Goal: Navigation & Orientation: Find specific page/section

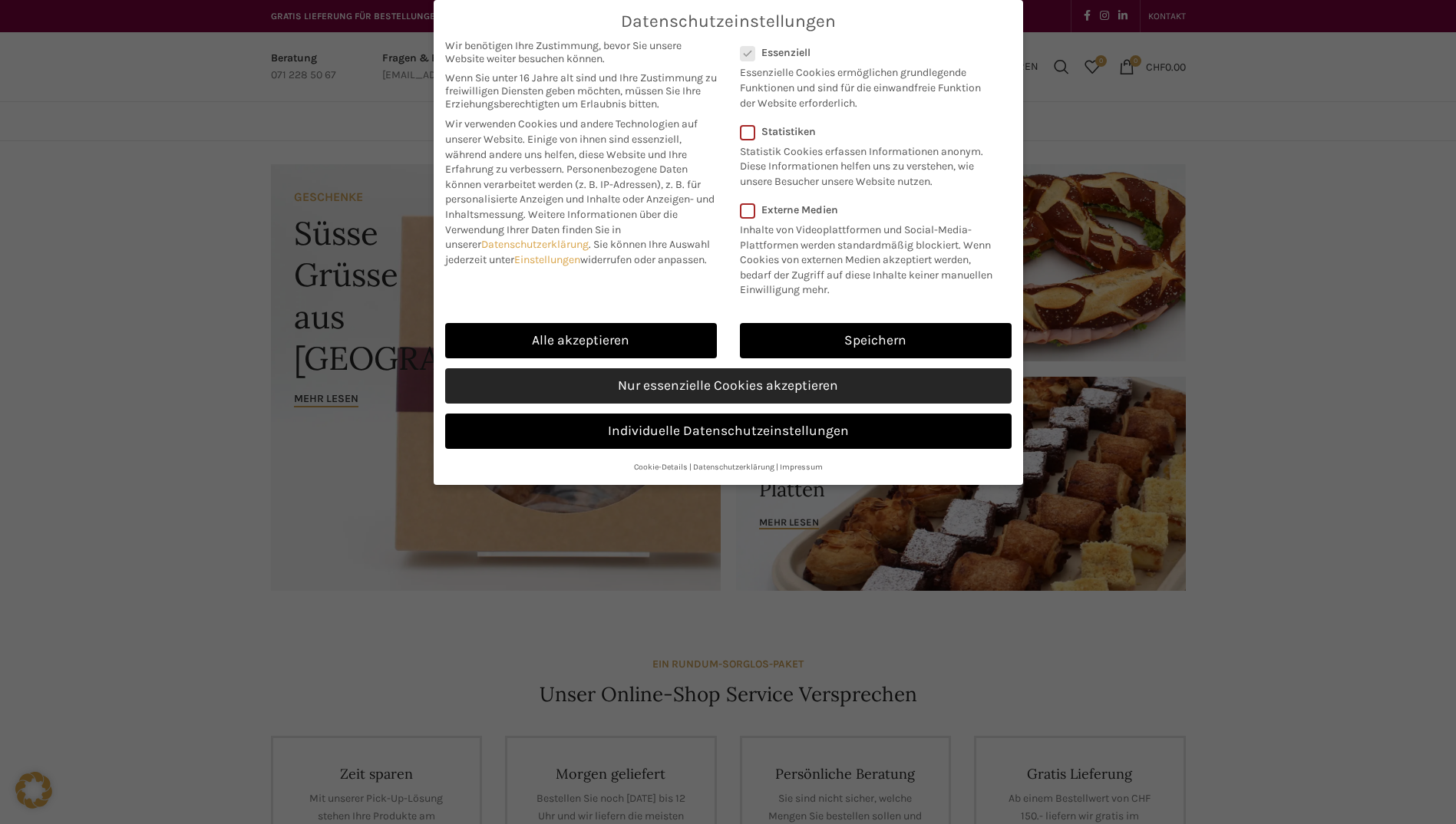
click at [726, 381] on link "Nur essenzielle Cookies akzeptieren" at bounding box center [728, 386] width 566 height 35
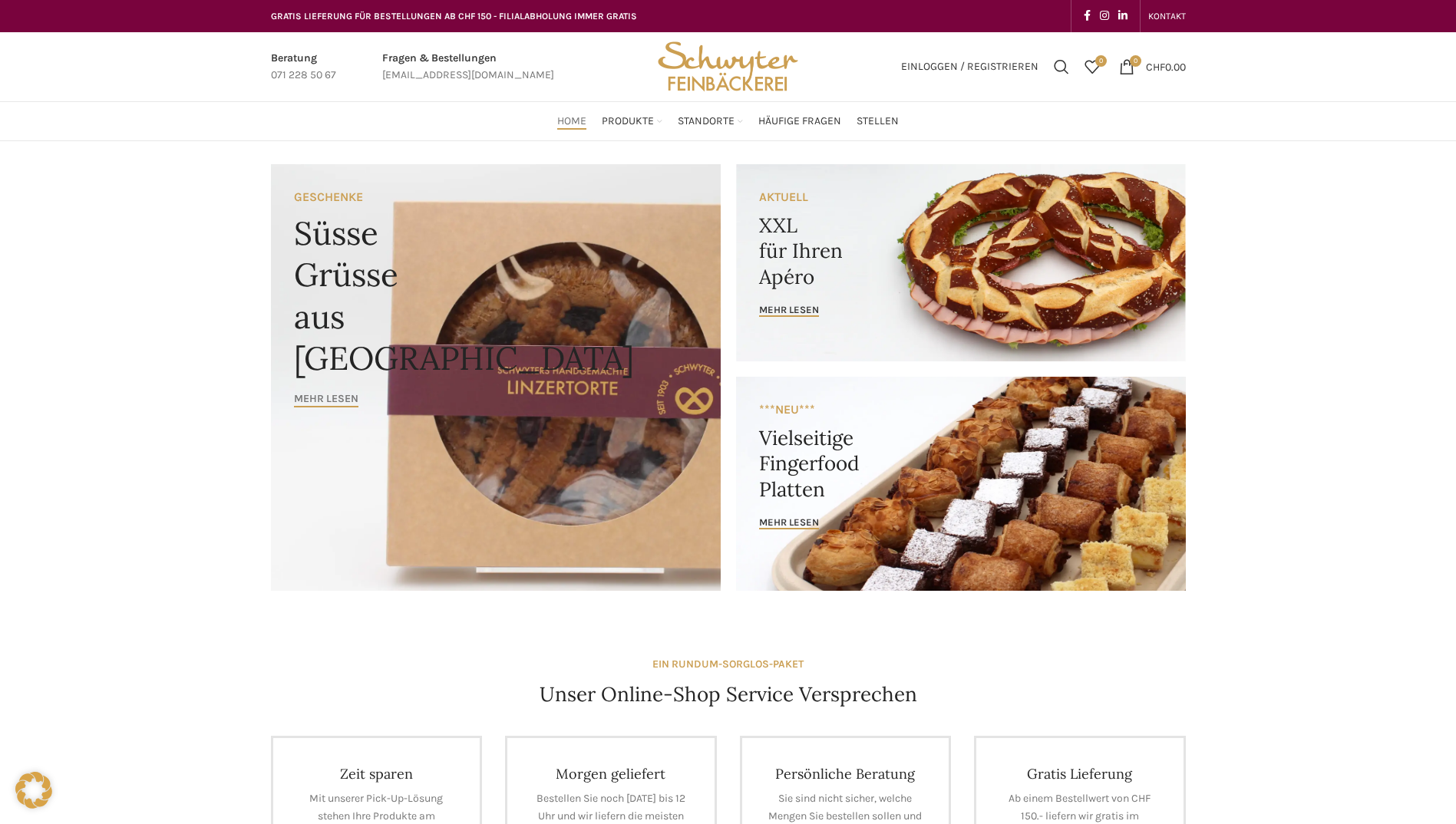
click at [332, 403] on span "Mehr lesen" at bounding box center [326, 400] width 64 height 13
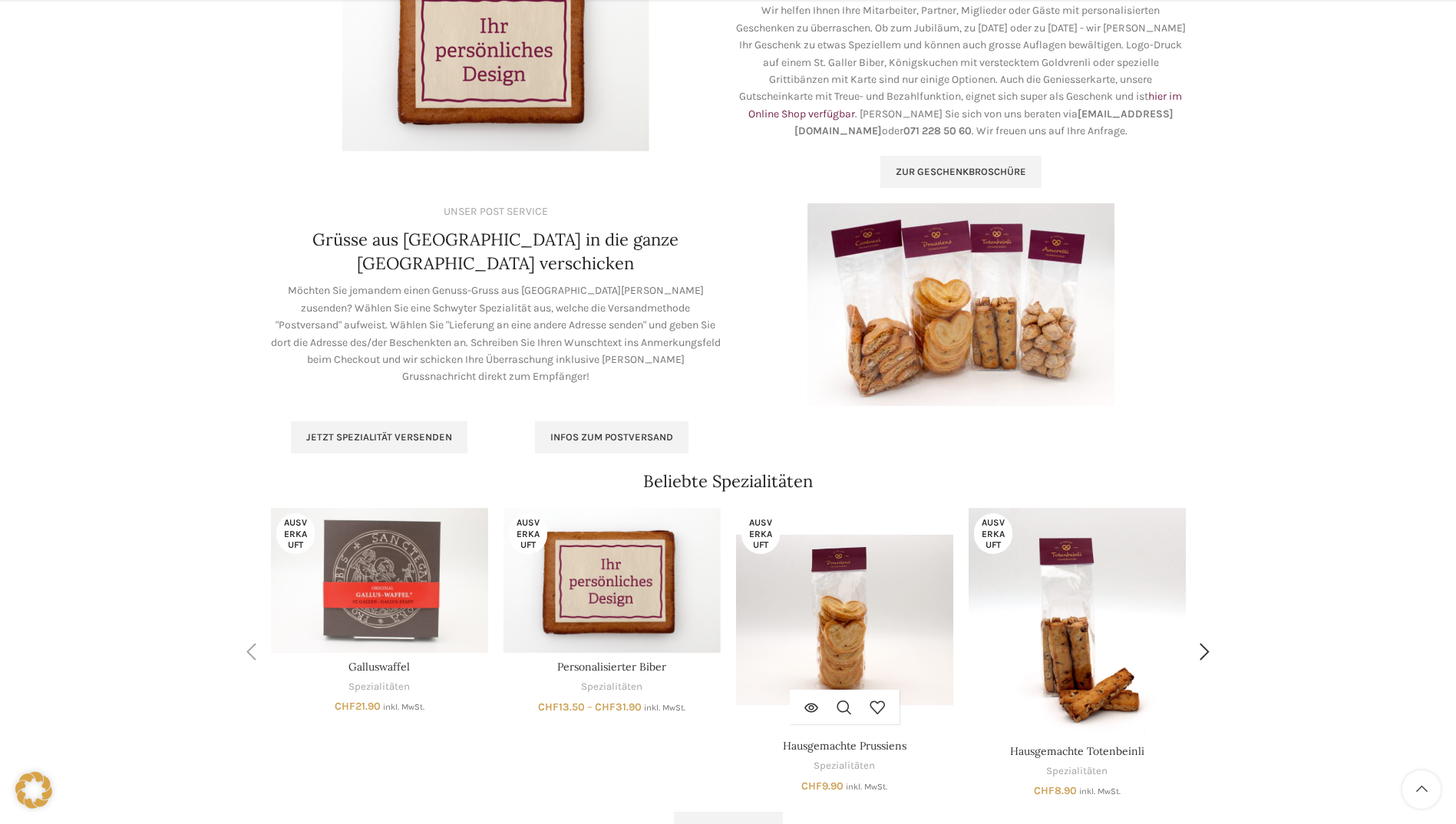
scroll to position [613, 0]
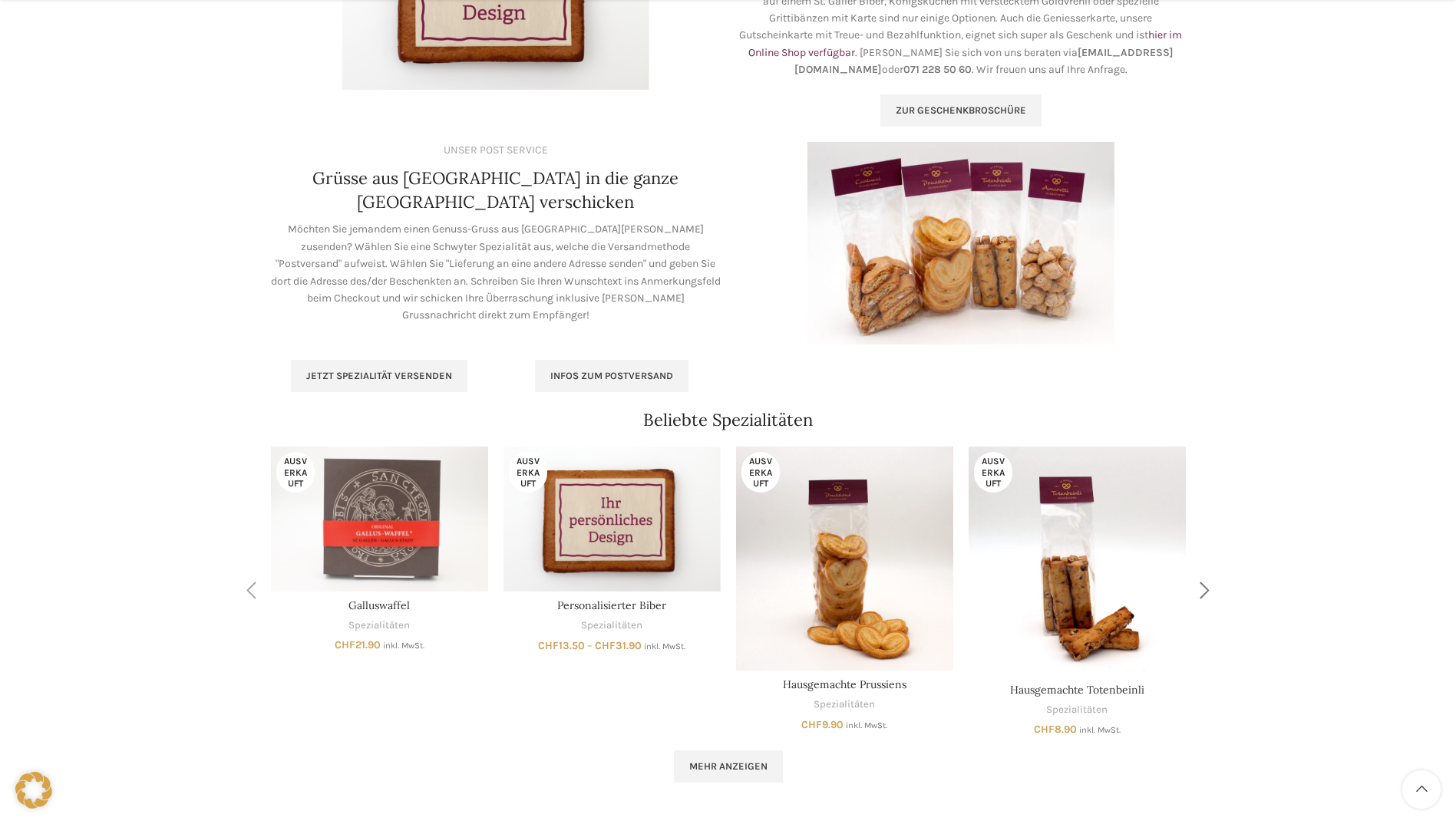
click at [1195, 585] on div "Next slide" at bounding box center [1204, 590] width 39 height 39
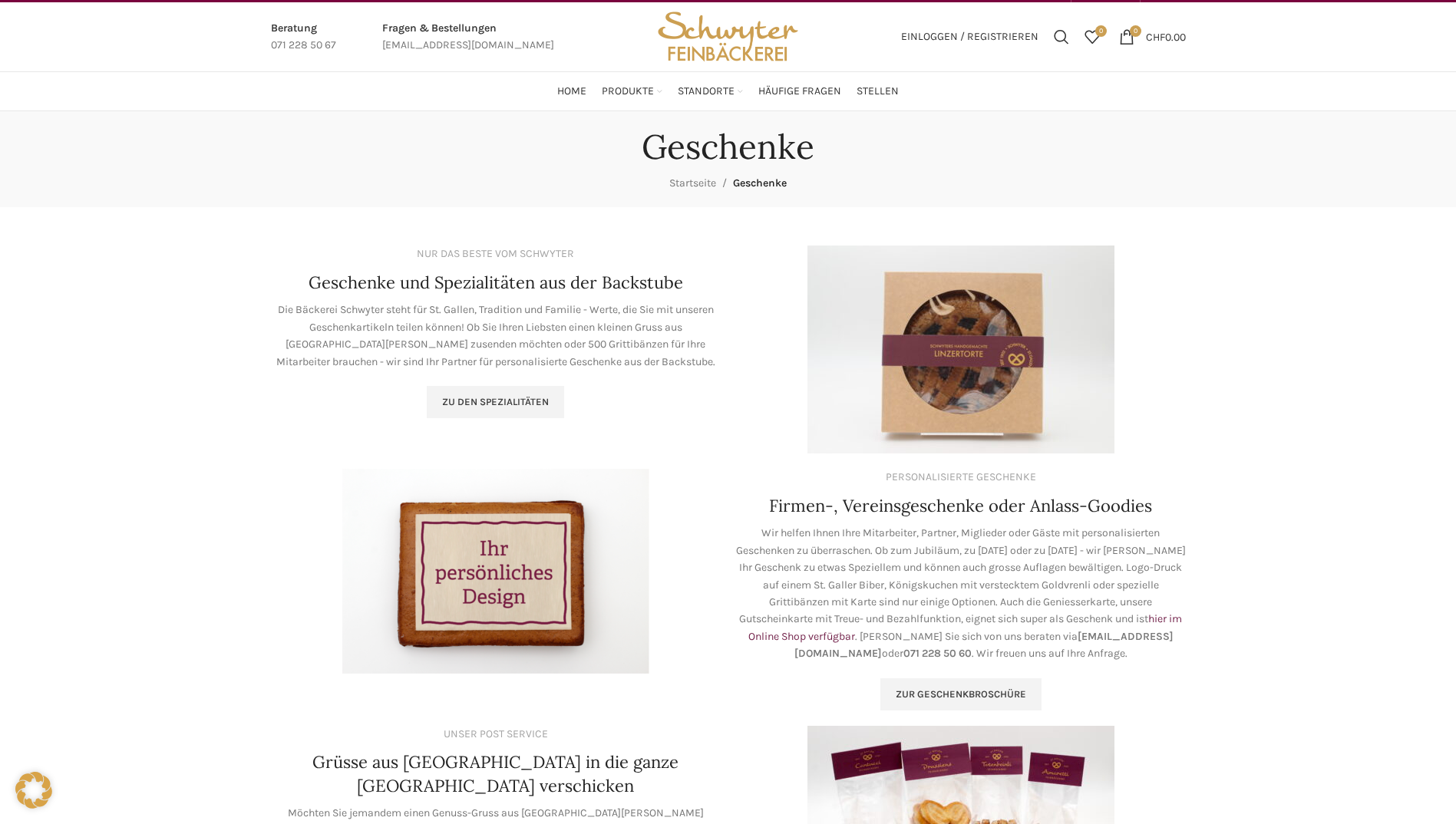
scroll to position [0, 0]
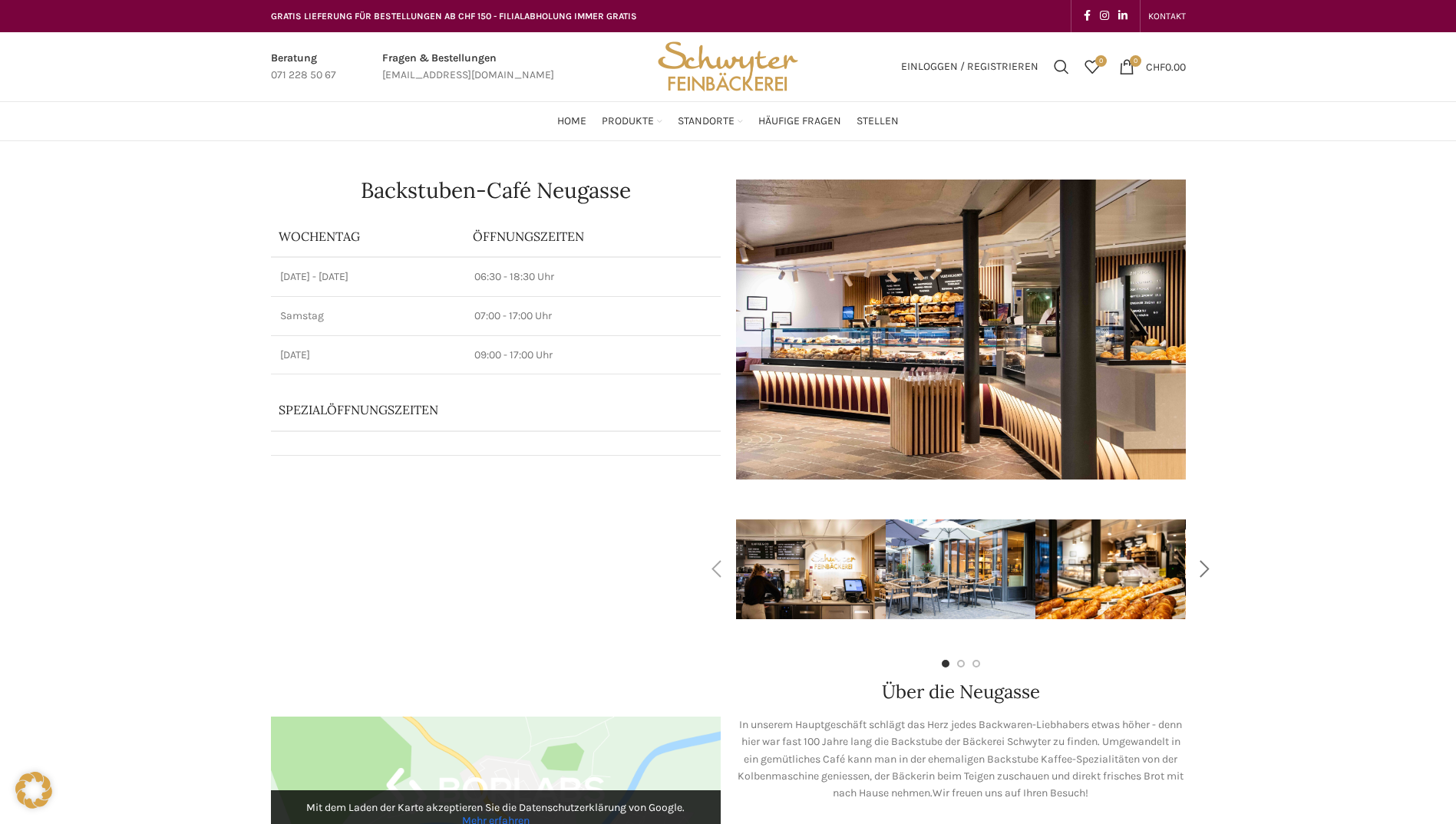
click at [1218, 567] on div "Next slide" at bounding box center [1204, 569] width 39 height 39
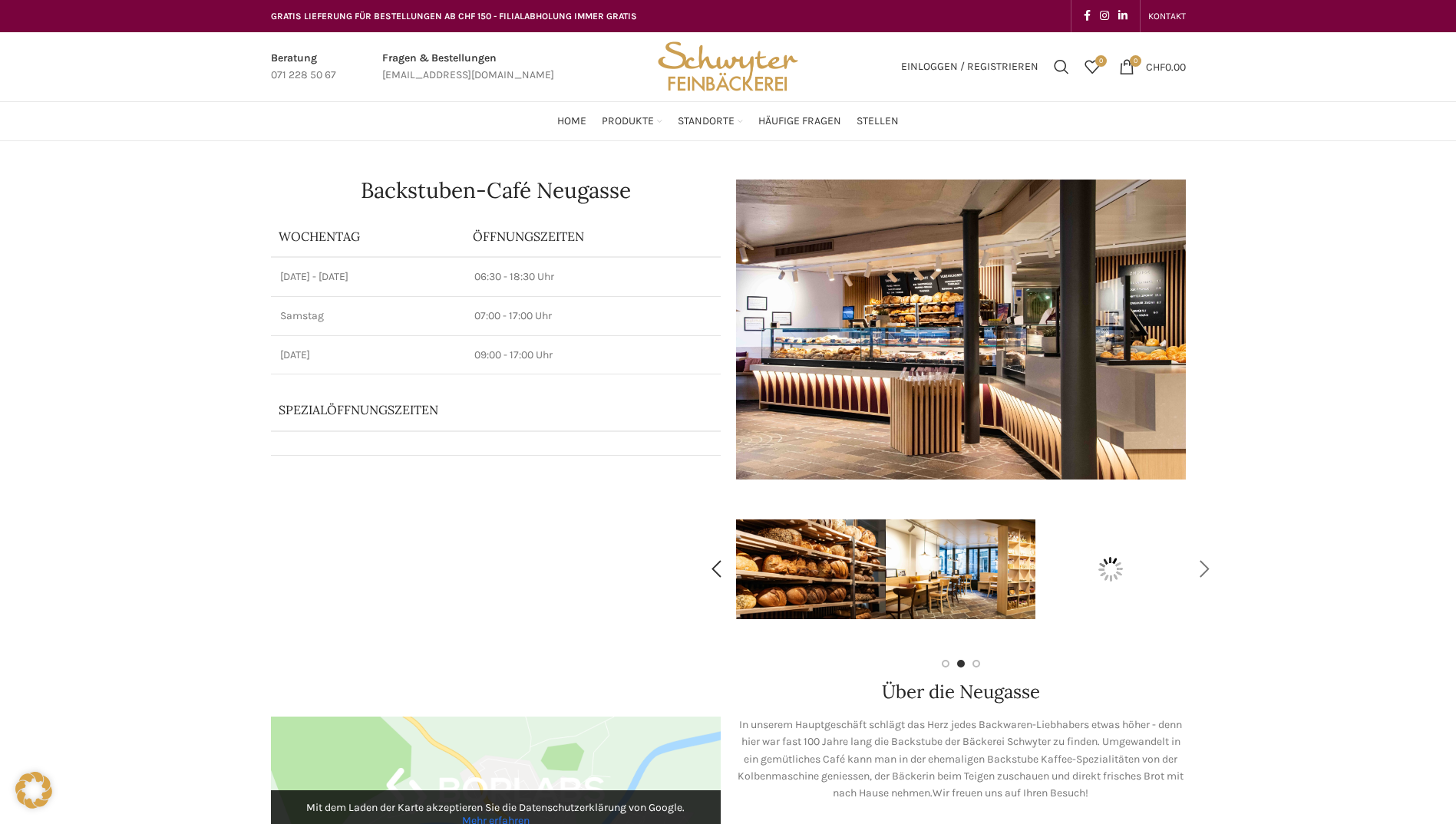
click at [1218, 567] on div "Next slide" at bounding box center [1204, 569] width 39 height 39
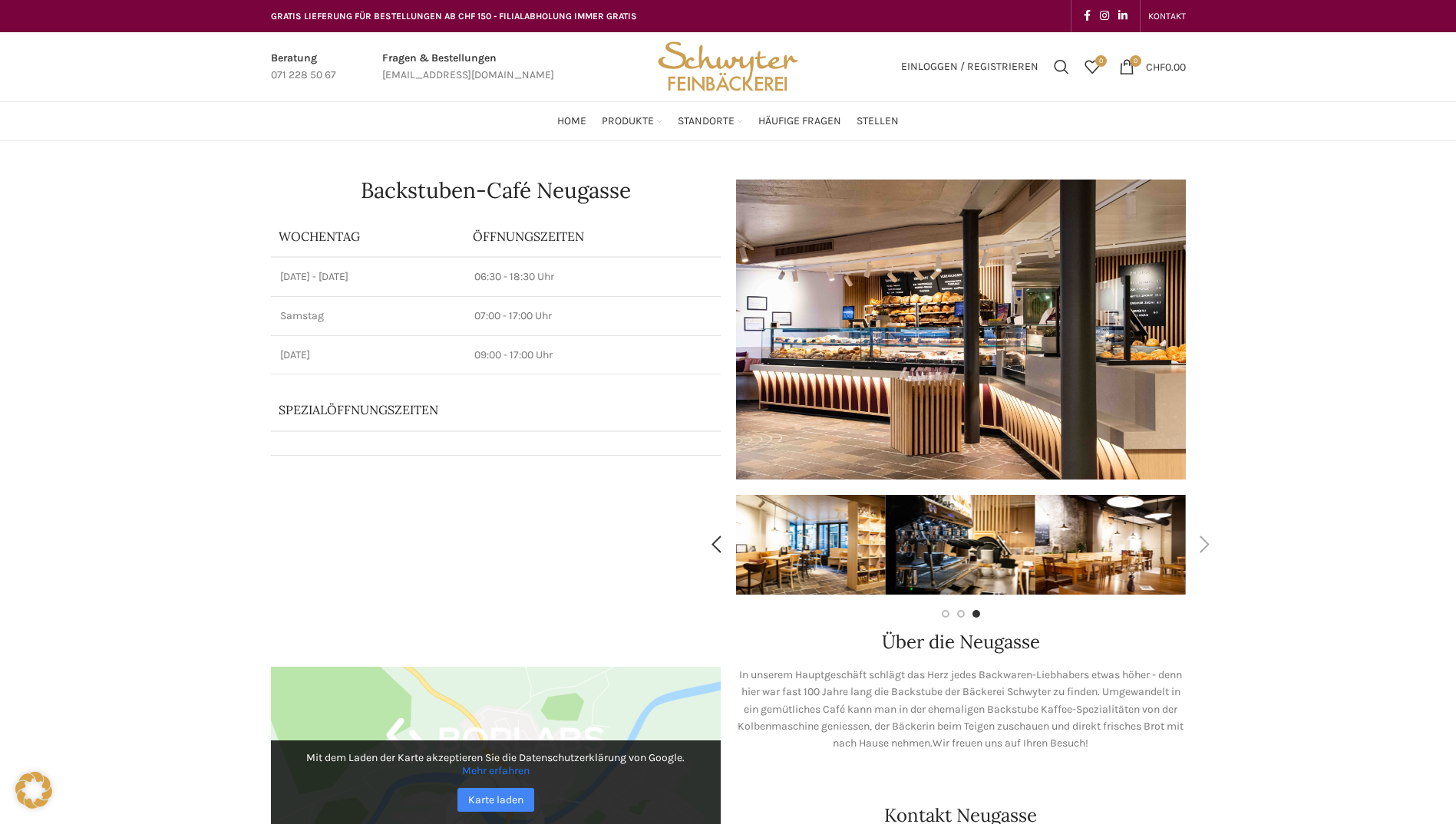
click at [1185, 606] on div at bounding box center [961, 606] width 450 height 0
click at [1185, 551] on div "Next slide" at bounding box center [1204, 544] width 39 height 39
click at [915, 334] on img at bounding box center [961, 329] width 450 height 300
